Goal: Find specific page/section: Find specific page/section

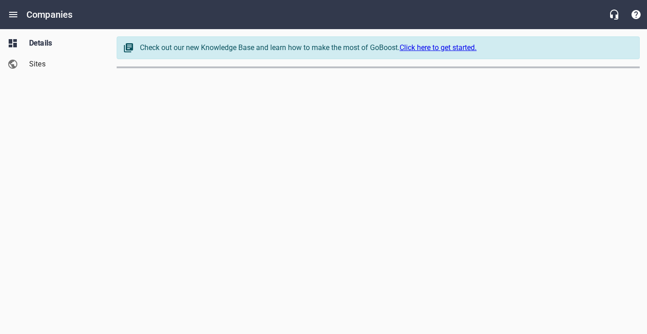
select select "[US_STATE]"
select select "62"
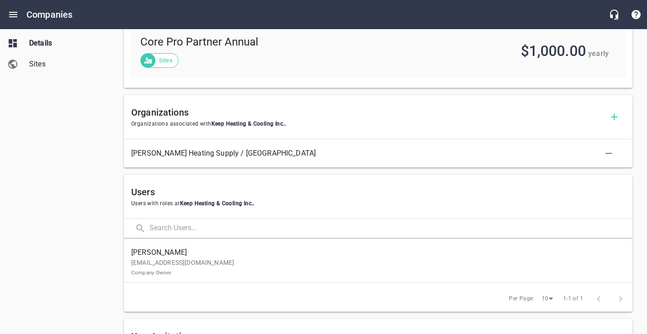
scroll to position [497, 0]
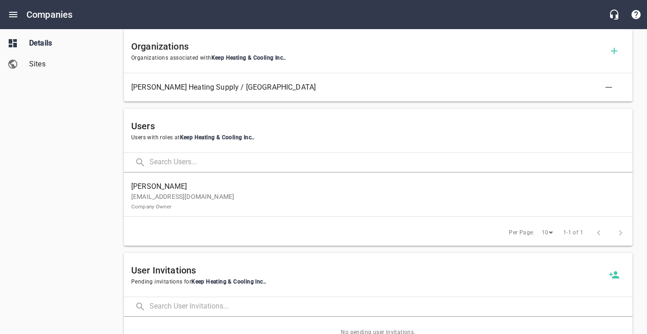
click at [266, 214] on link "[PERSON_NAME] [PERSON_NAME][EMAIL_ADDRESS][DOMAIN_NAME] Company Owner" at bounding box center [378, 196] width 508 height 40
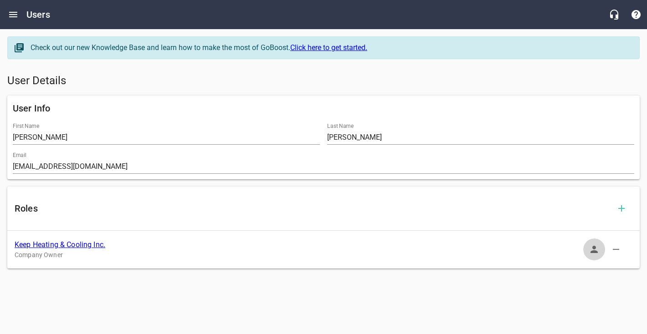
click at [593, 254] on icon "button" at bounding box center [594, 249] width 11 height 11
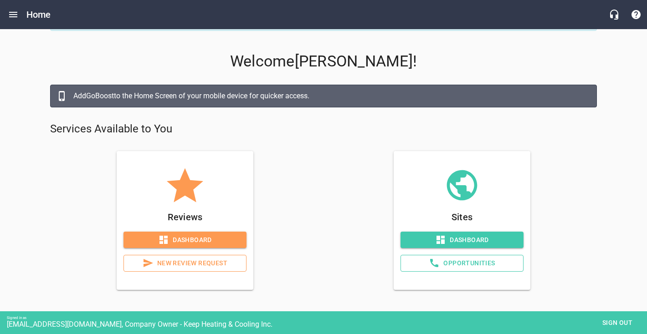
scroll to position [36, 0]
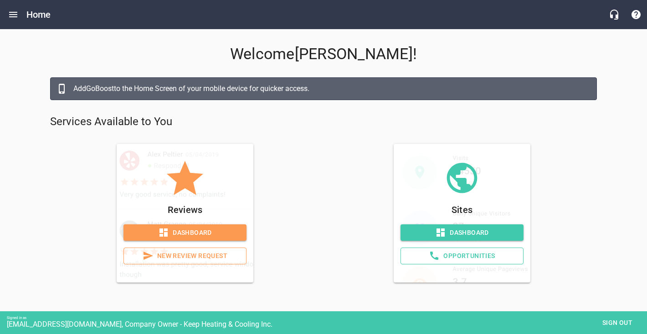
click at [460, 232] on span "Dashboard" at bounding box center [462, 232] width 108 height 11
